Goal: Find specific page/section: Find specific page/section

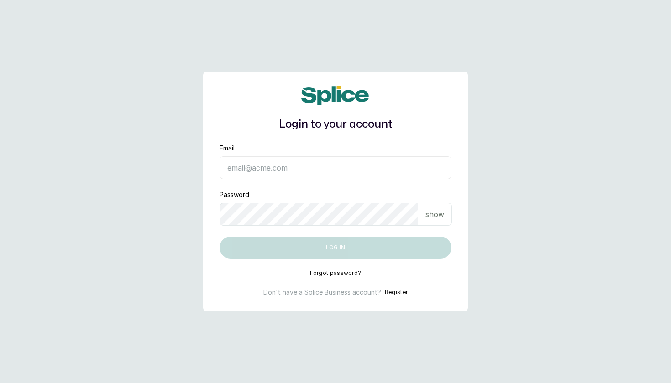
type input "[EMAIL_ADDRESS][DOMAIN_NAME]"
click at [336, 248] on button "Log in" at bounding box center [336, 248] width 232 height 22
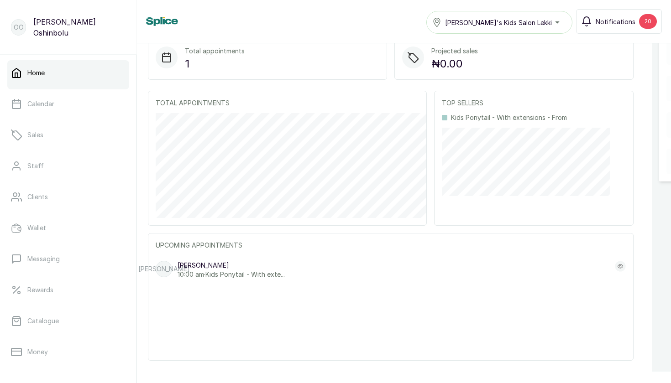
scroll to position [223, 0]
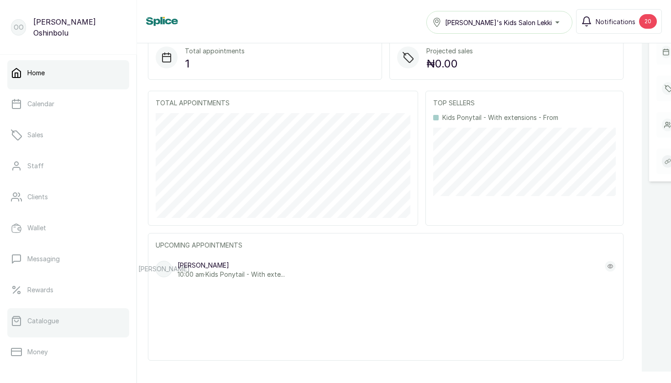
click at [45, 314] on link "Catalogue" at bounding box center [68, 322] width 122 height 26
